Goal: Obtain resource: Download file/media

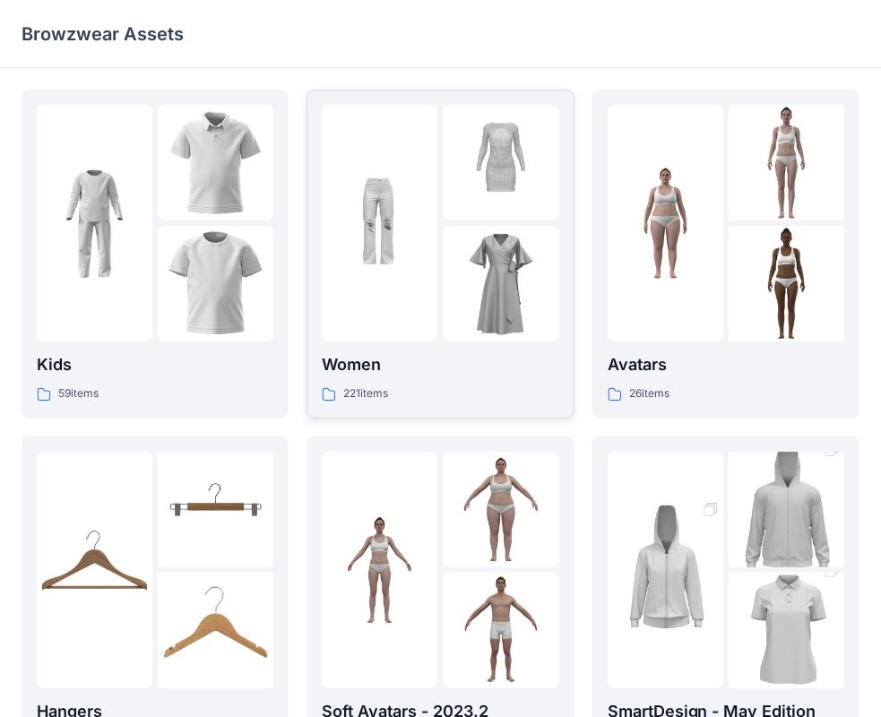
click at [355, 349] on div "Women 221 items" at bounding box center [440, 254] width 237 height 298
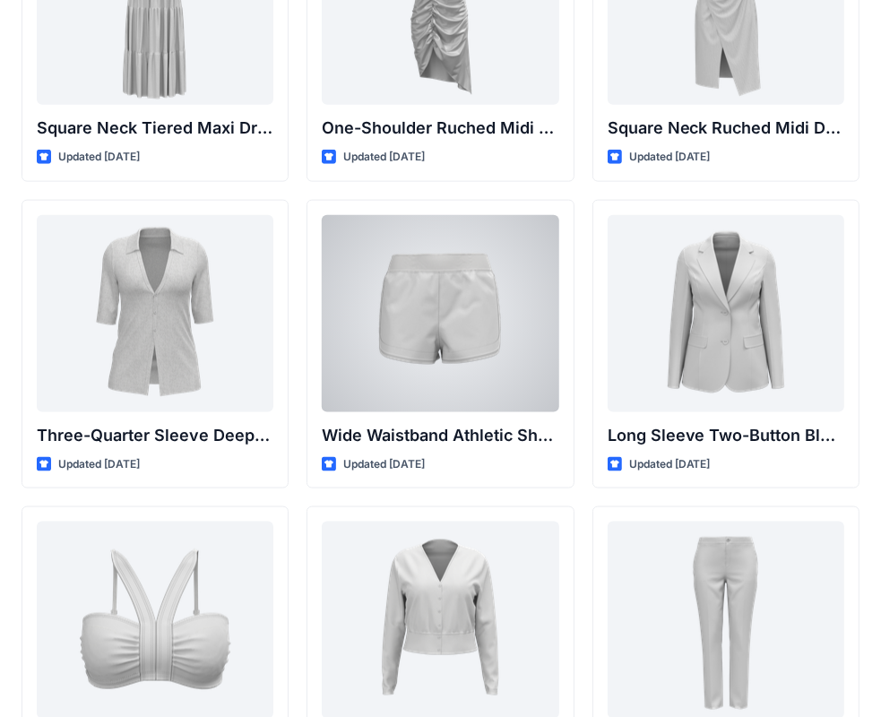
scroll to position [1428, 0]
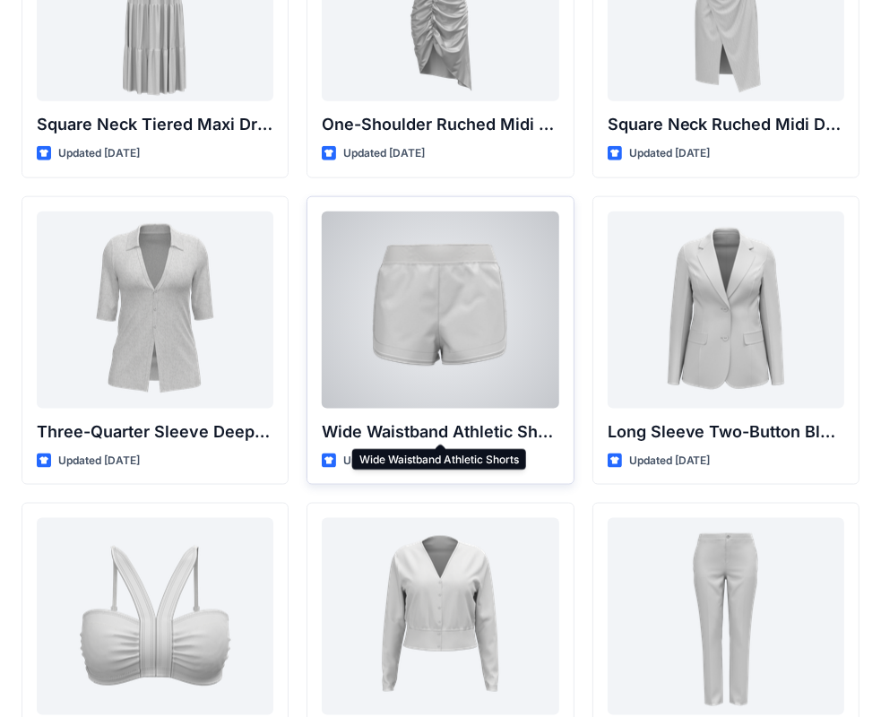
click at [403, 426] on p "Wide Waistband Athletic Shorts" at bounding box center [440, 431] width 237 height 25
click at [416, 411] on div "Wide Waistband Athletic Shorts Updated [DATE]" at bounding box center [439, 340] width 267 height 289
click at [431, 349] on div at bounding box center [440, 309] width 237 height 197
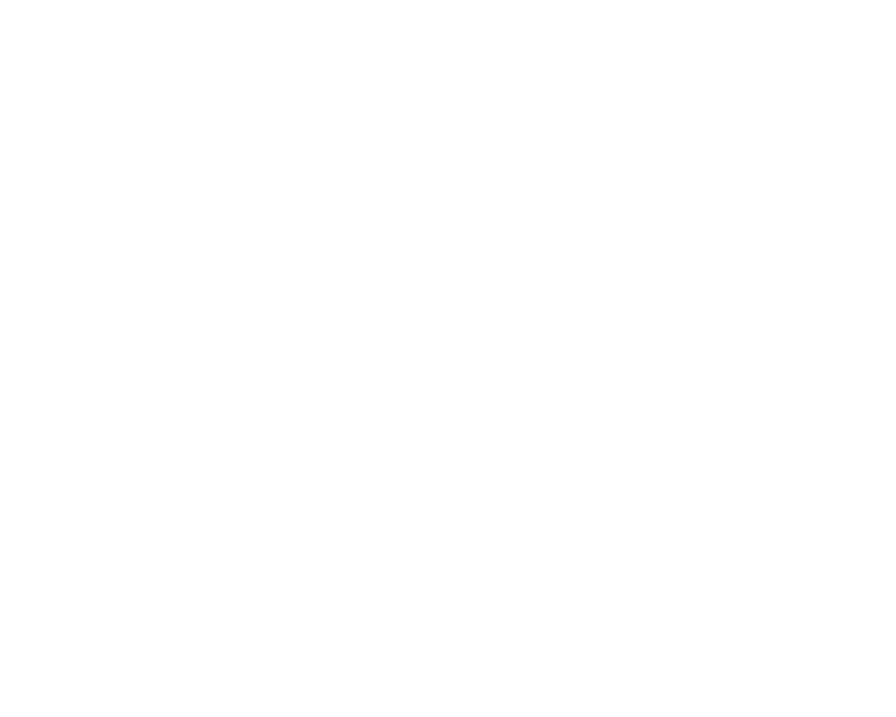
click at [431, 349] on div at bounding box center [448, 358] width 896 height 717
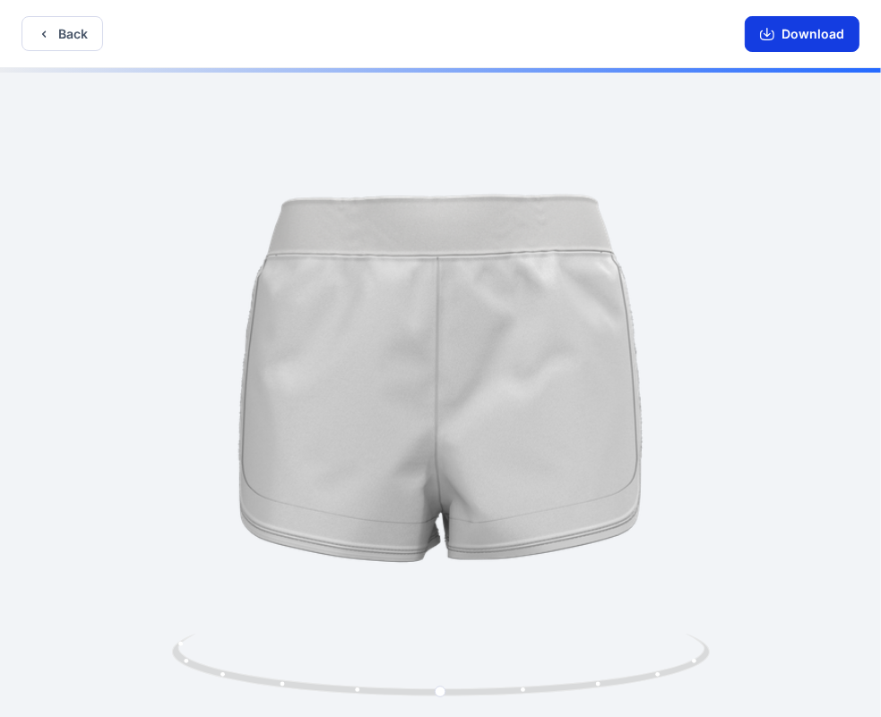
click at [796, 34] on button "Download" at bounding box center [802, 34] width 115 height 36
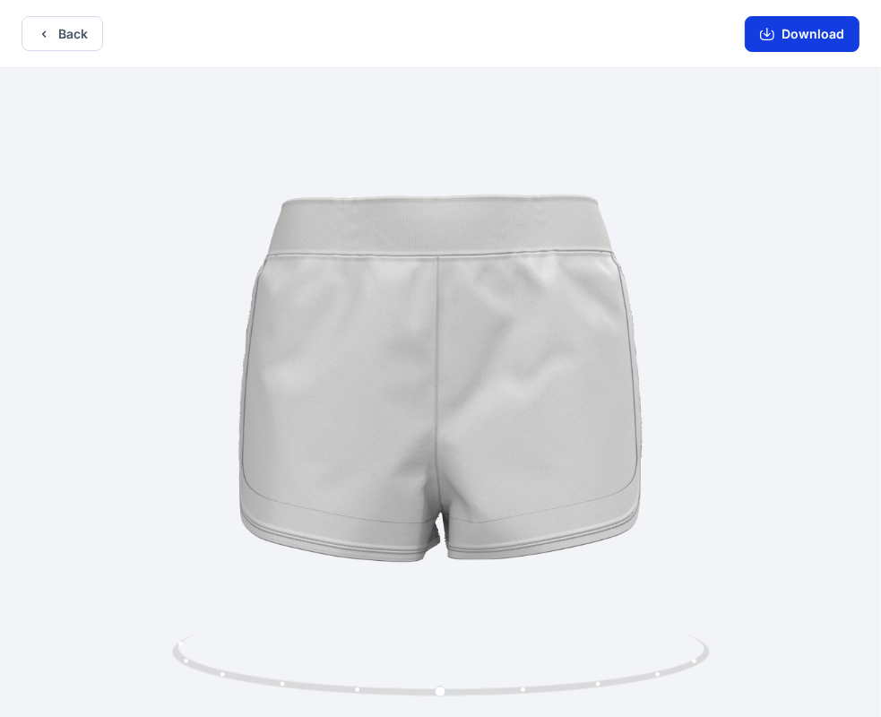
click at [786, 38] on button "Download" at bounding box center [802, 34] width 115 height 36
click at [75, 39] on button "Back" at bounding box center [63, 33] width 82 height 35
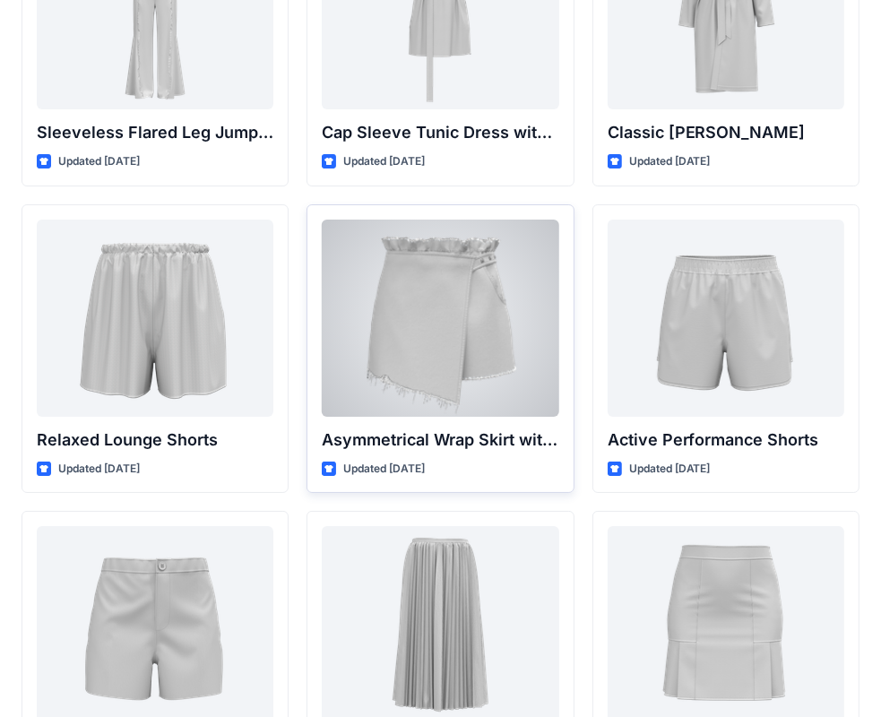
scroll to position [4193, 0]
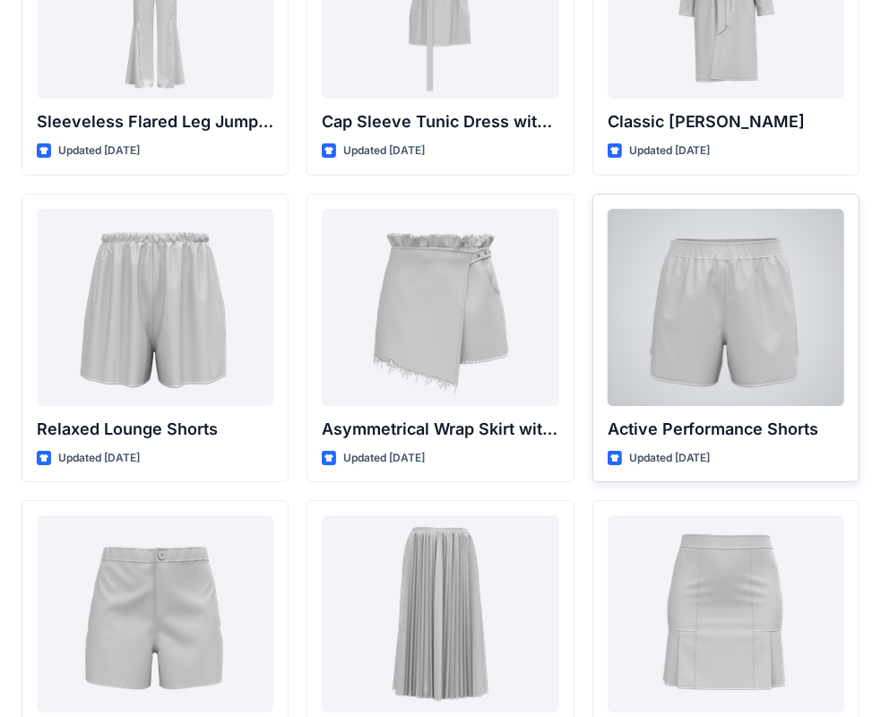
click at [659, 315] on div at bounding box center [725, 307] width 237 height 197
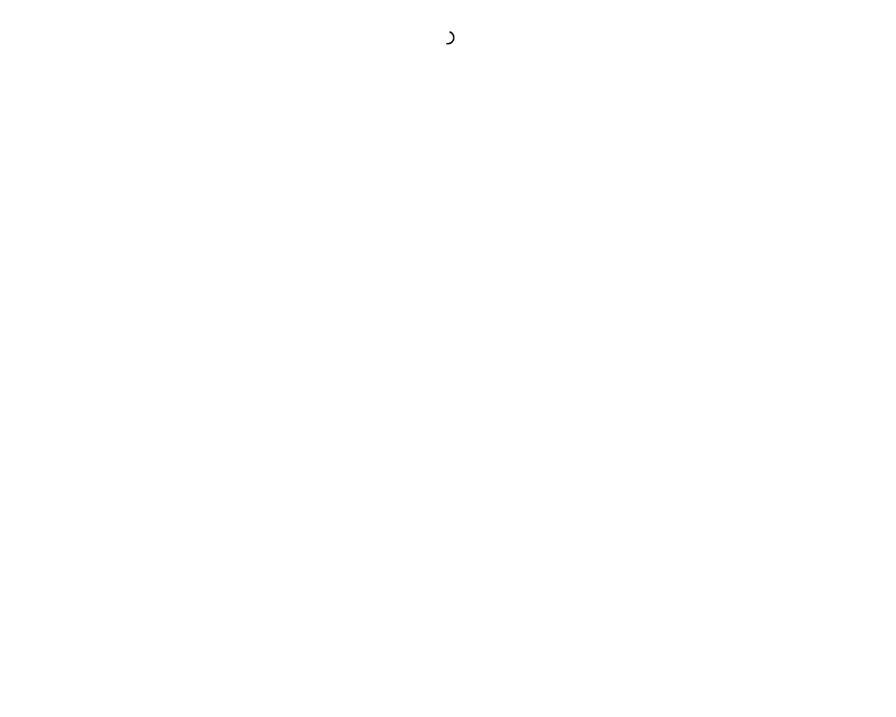
click at [659, 315] on div at bounding box center [448, 358] width 896 height 717
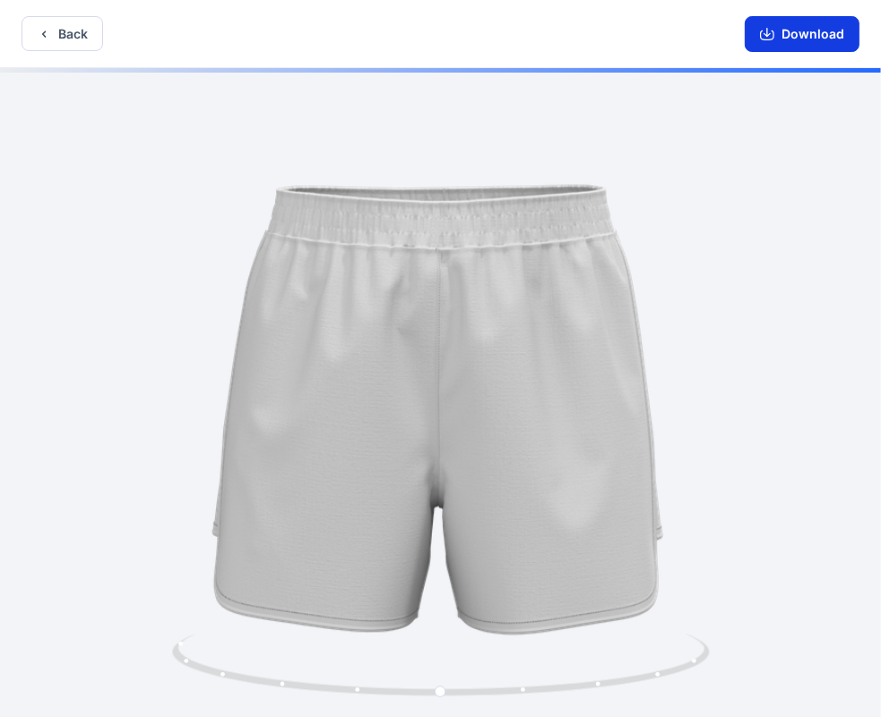
click at [765, 43] on button "Download" at bounding box center [802, 34] width 115 height 36
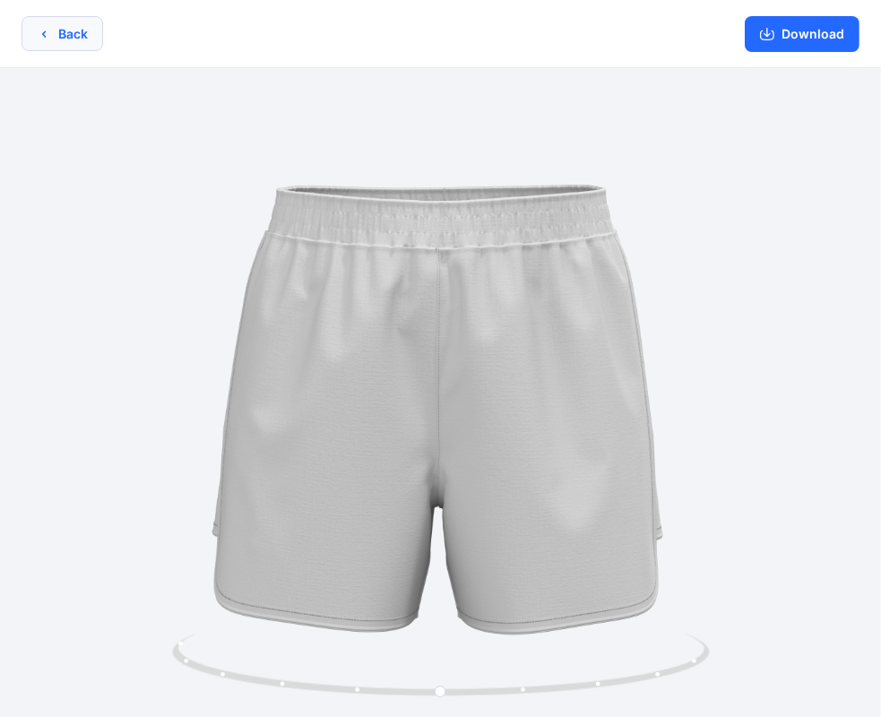
click at [22, 39] on button "Back" at bounding box center [63, 33] width 82 height 35
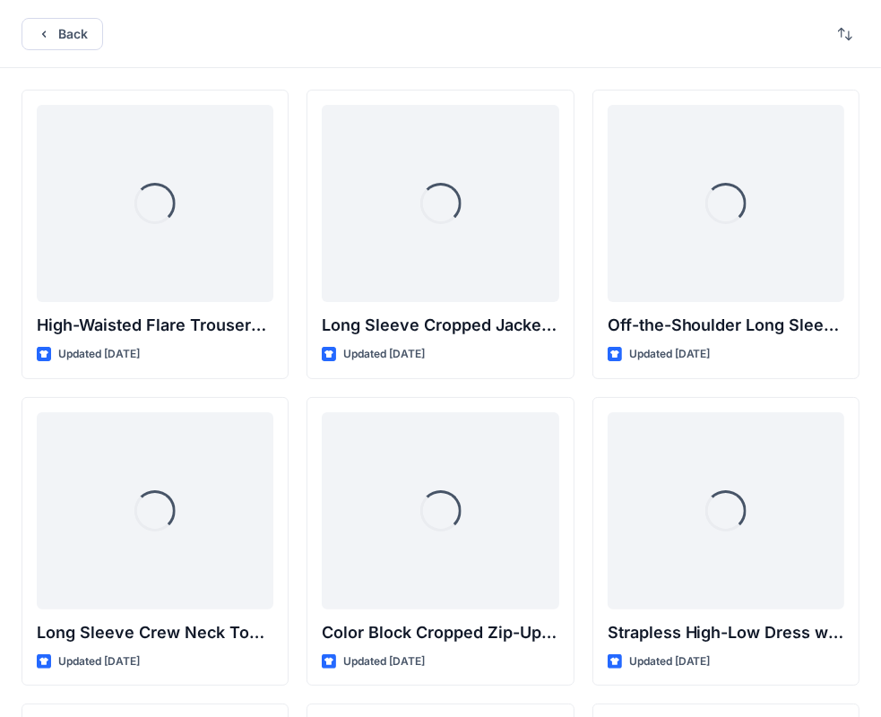
scroll to position [4193, 0]
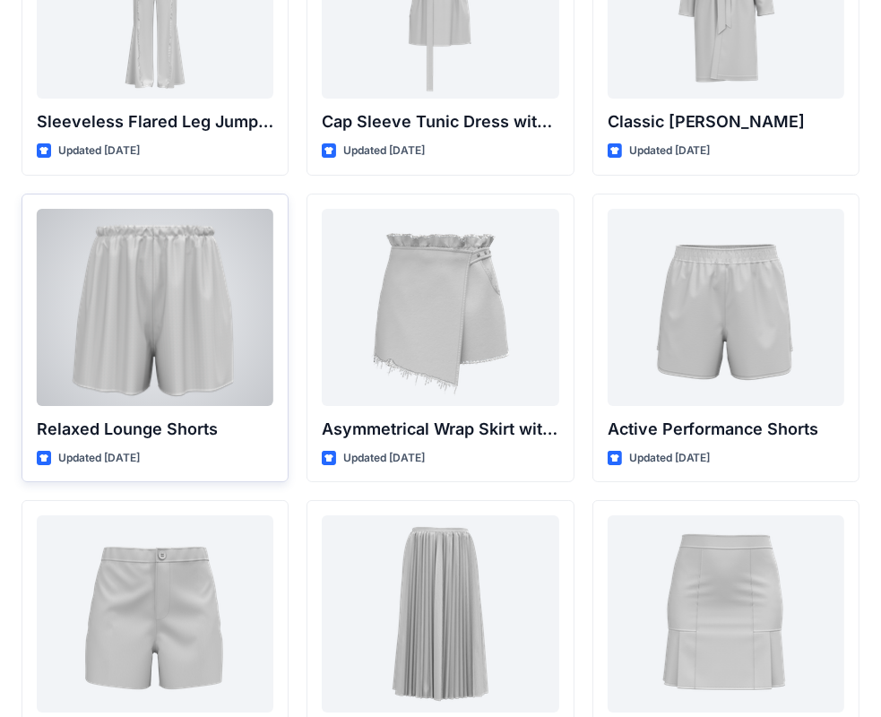
click at [114, 384] on div at bounding box center [155, 307] width 237 height 197
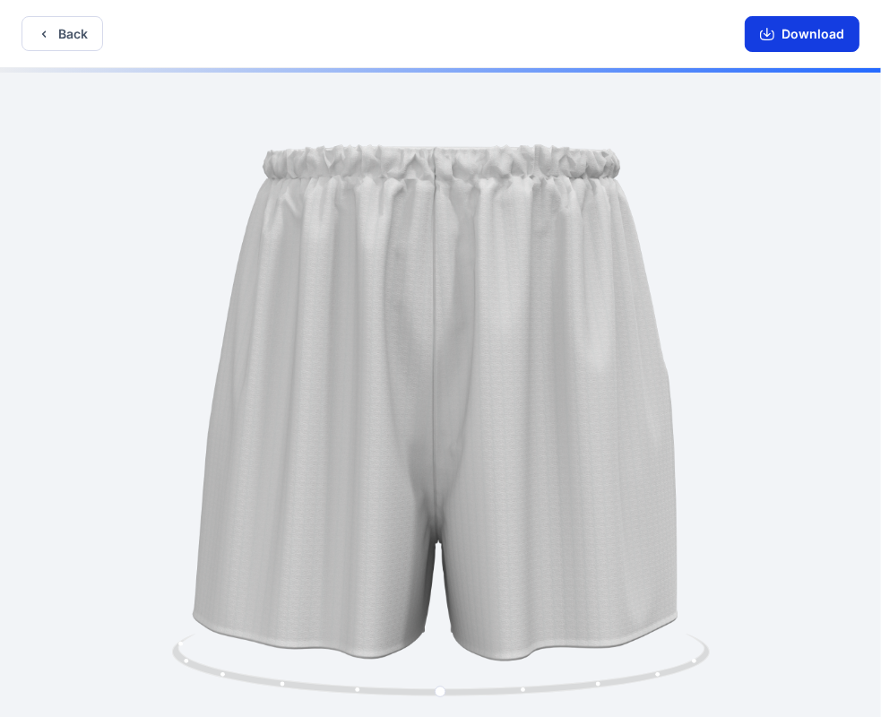
click at [768, 36] on icon "button" at bounding box center [767, 34] width 14 height 14
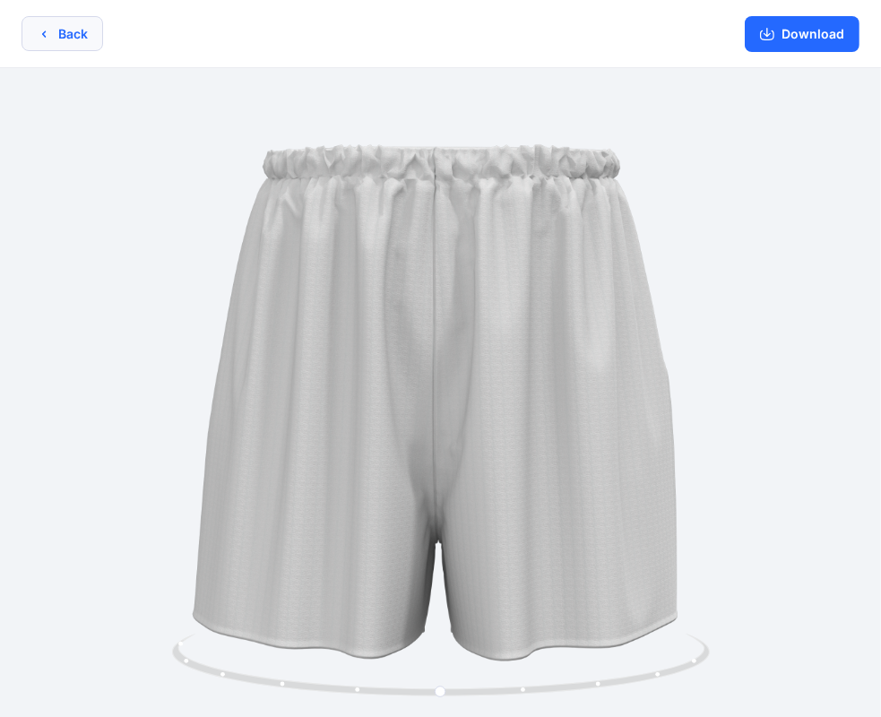
click at [57, 38] on button "Back" at bounding box center [63, 33] width 82 height 35
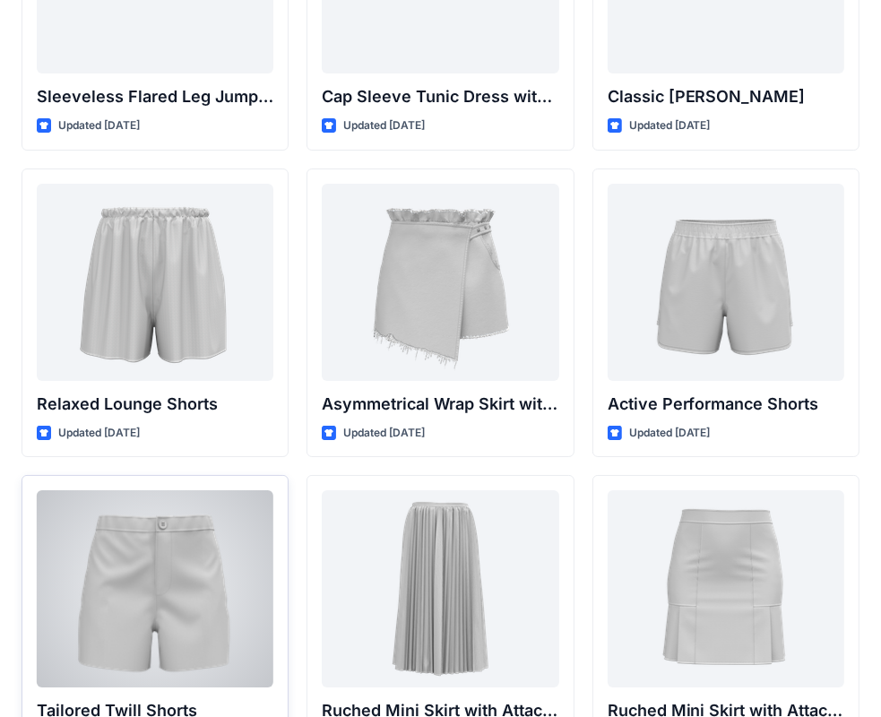
scroll to position [4346, 0]
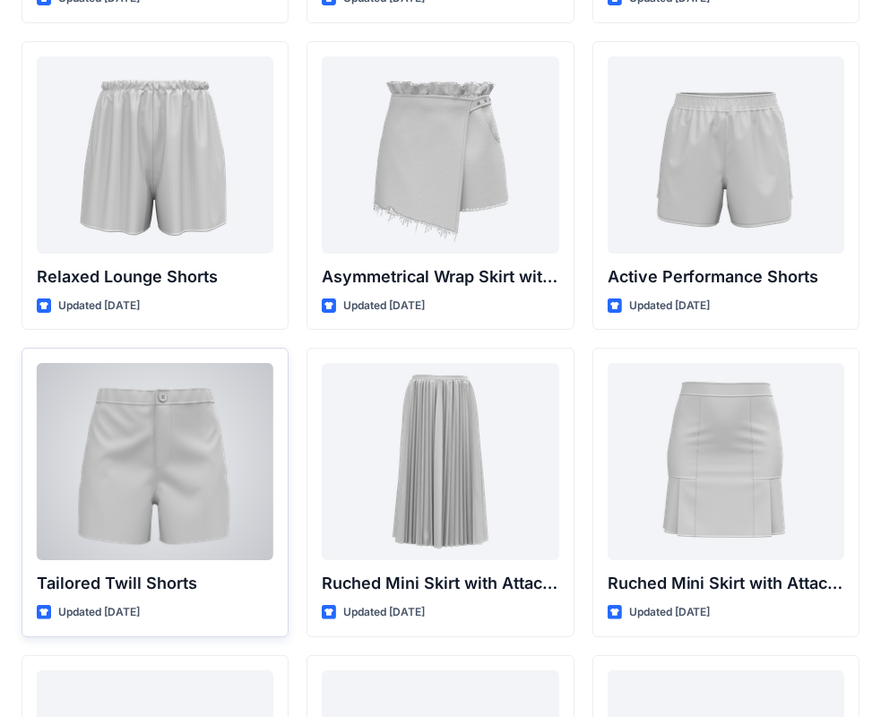
click at [159, 424] on div at bounding box center [155, 461] width 237 height 197
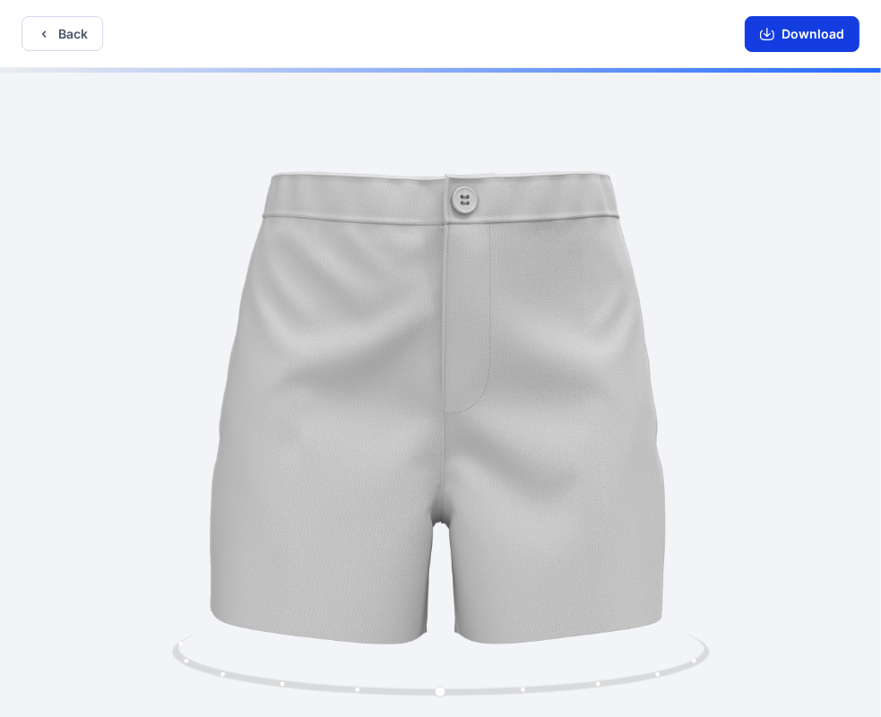
click at [785, 26] on button "Download" at bounding box center [802, 34] width 115 height 36
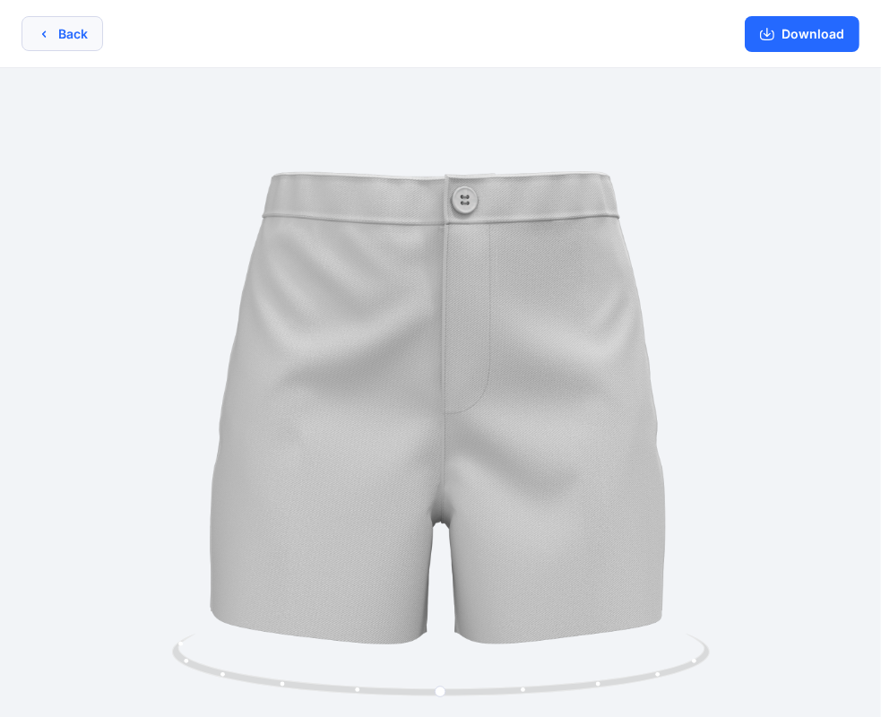
click at [73, 42] on button "Back" at bounding box center [63, 33] width 82 height 35
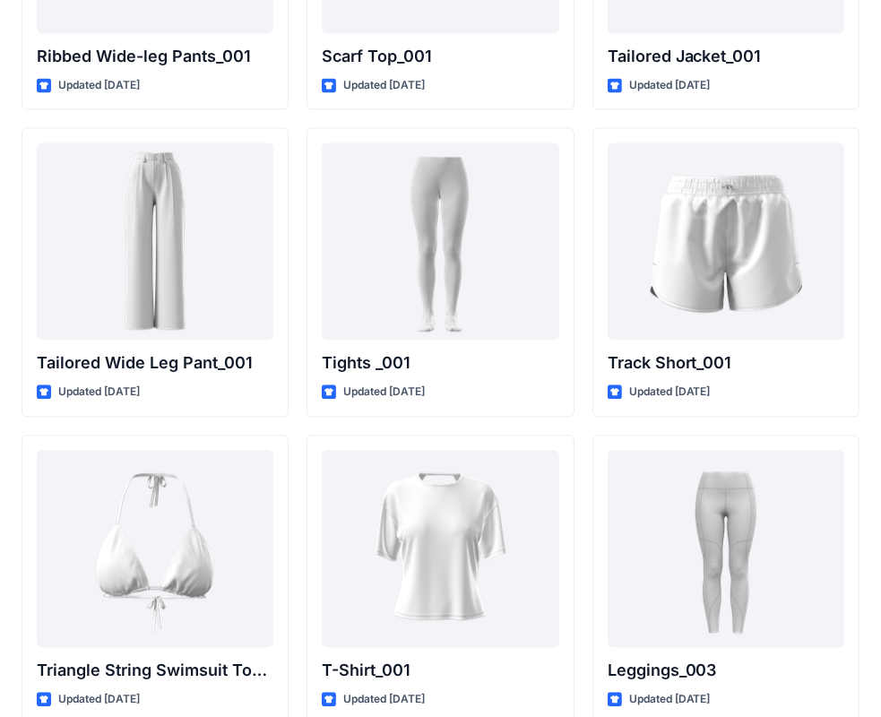
scroll to position [20221, 0]
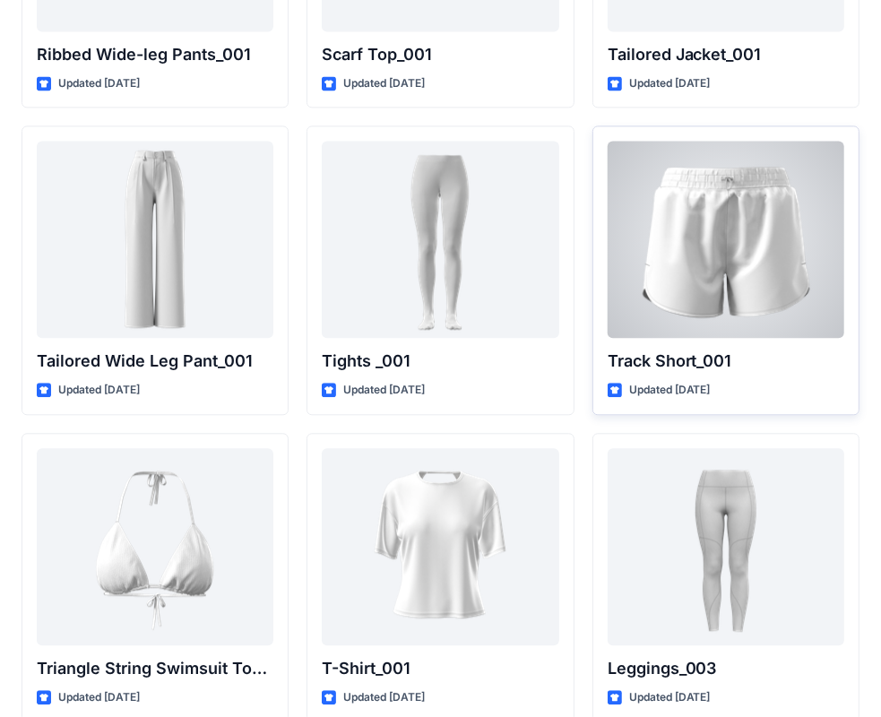
click at [738, 201] on div at bounding box center [725, 239] width 237 height 197
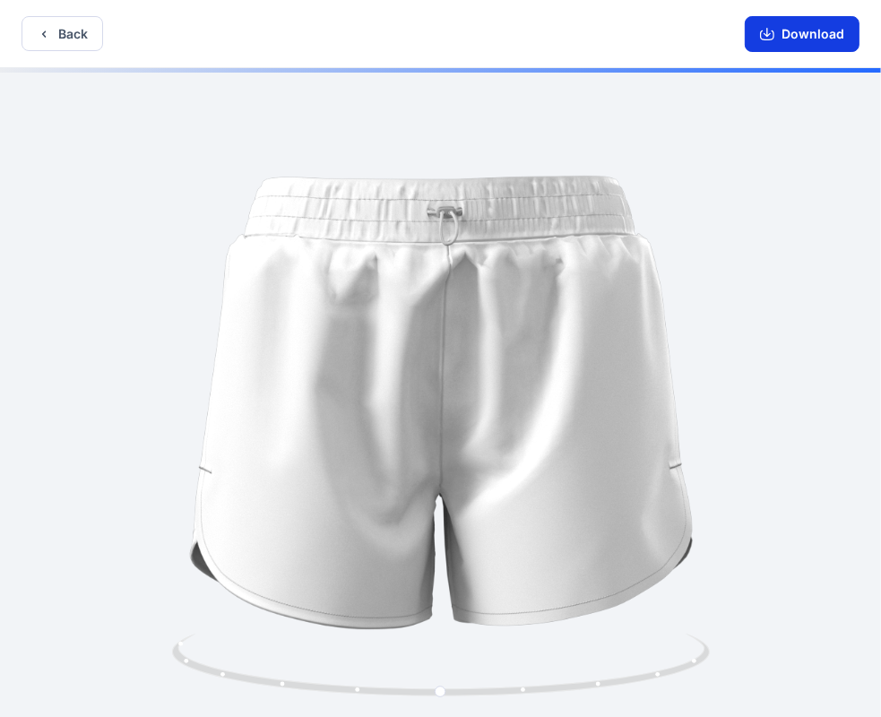
click at [803, 37] on button "Download" at bounding box center [802, 34] width 115 height 36
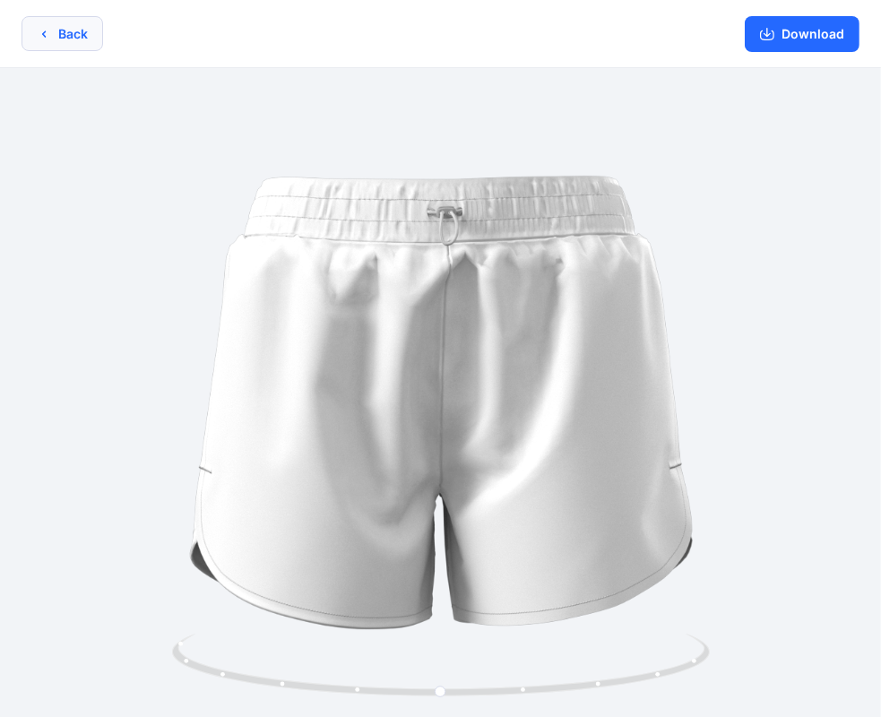
click at [50, 39] on button "Back" at bounding box center [63, 33] width 82 height 35
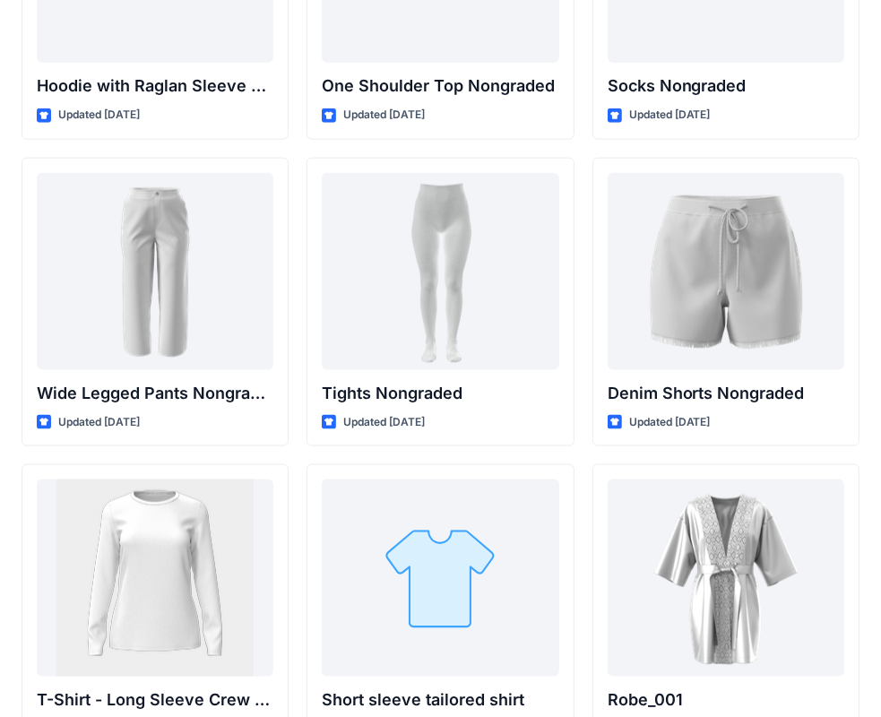
scroll to position [18926, 0]
